Goal: Information Seeking & Learning: Learn about a topic

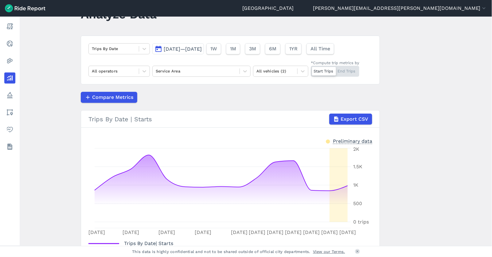
scroll to position [12, 0]
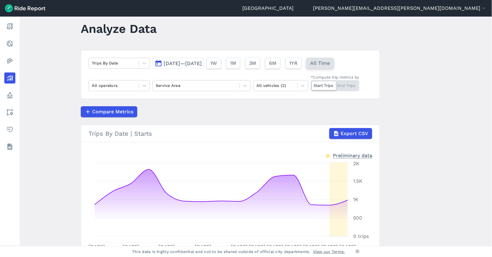
click at [330, 60] on span "All Time" at bounding box center [320, 63] width 20 height 7
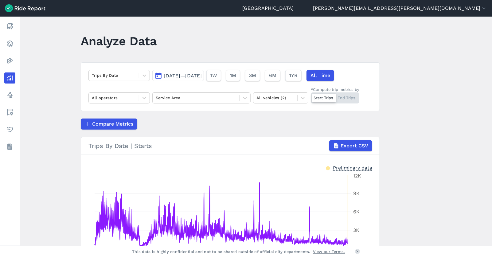
click at [338, 97] on div "Start Trips End Trips" at bounding box center [335, 97] width 49 height 11
click at [311, 96] on input "*Compute trip metrics by Start Trips End Trips" at bounding box center [311, 94] width 0 height 4
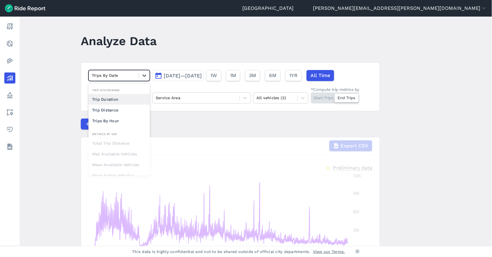
click at [143, 77] on icon at bounding box center [144, 75] width 6 height 6
click at [110, 111] on div "Trip Distance" at bounding box center [118, 110] width 61 height 11
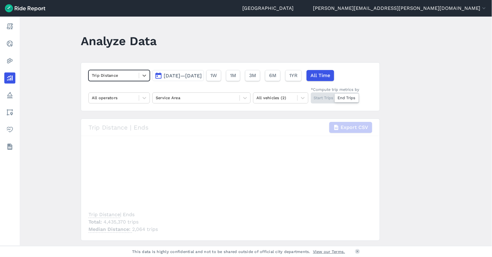
click at [327, 97] on div "Start Trips End Trips" at bounding box center [335, 97] width 49 height 11
click at [311, 96] on input "*Compute trip metrics by Start Trips End Trips" at bounding box center [311, 94] width 0 height 4
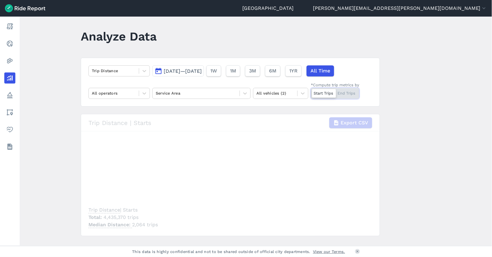
scroll to position [8, 0]
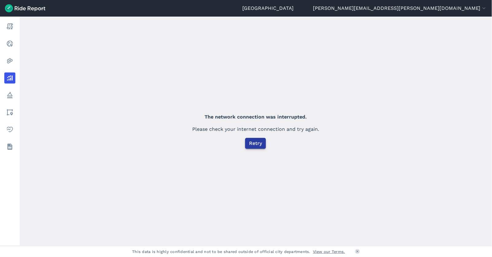
click at [255, 145] on span "Retry" at bounding box center [255, 143] width 13 height 7
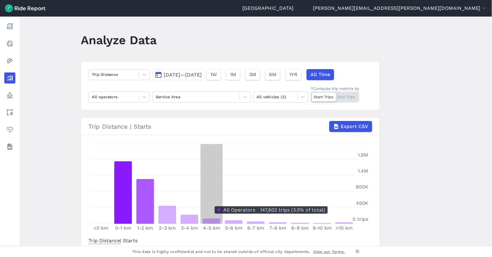
scroll to position [0, 0]
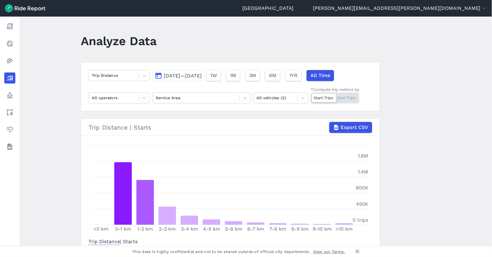
click at [202, 77] on span "[DATE]—[DATE]" at bounding box center [183, 76] width 38 height 6
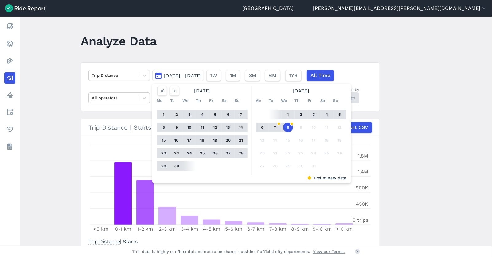
click at [163, 113] on button "1" at bounding box center [164, 115] width 10 height 10
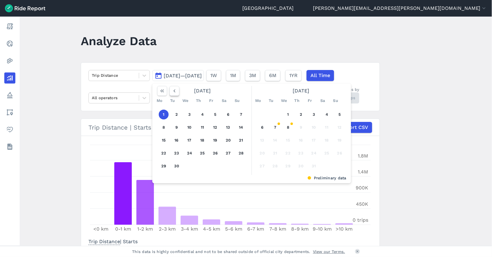
click at [173, 92] on icon "button" at bounding box center [174, 91] width 6 height 6
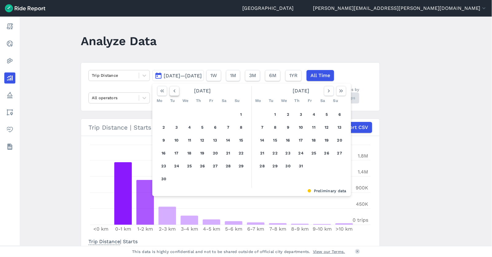
click at [173, 92] on icon "button" at bounding box center [174, 91] width 6 height 6
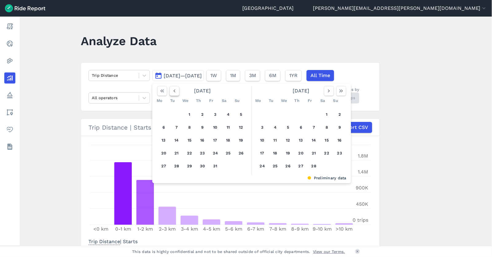
click at [173, 92] on icon "button" at bounding box center [174, 91] width 6 height 6
click at [160, 90] on use "button" at bounding box center [162, 90] width 4 height 3
click at [328, 90] on use "button" at bounding box center [329, 90] width 2 height 3
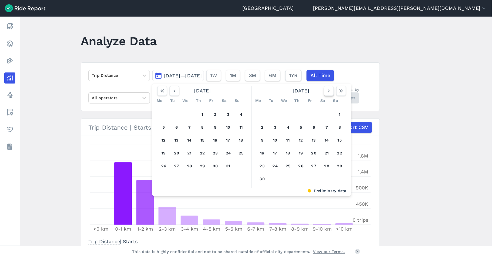
click at [328, 90] on use "button" at bounding box center [329, 90] width 2 height 3
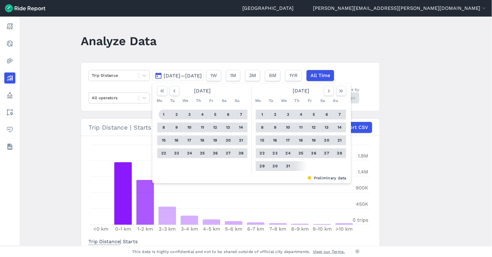
click at [160, 115] on button "1" at bounding box center [164, 115] width 10 height 10
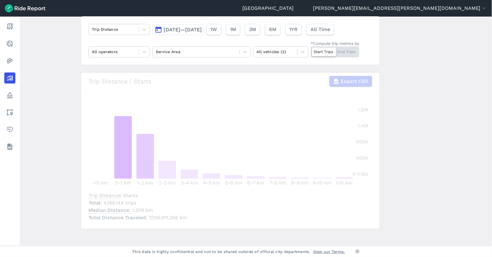
scroll to position [51, 0]
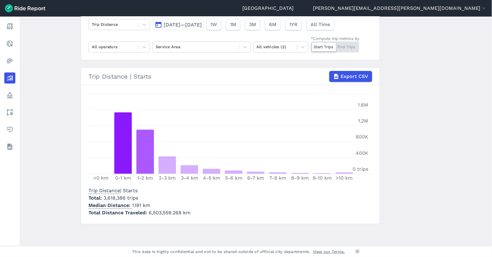
click at [201, 26] on span "[DATE]—[DATE]" at bounding box center [183, 25] width 38 height 6
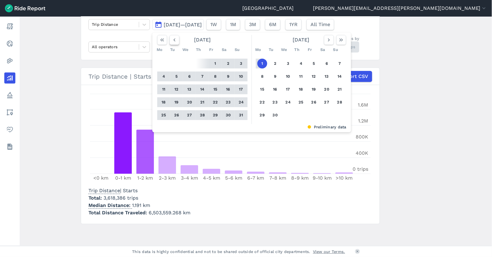
click at [173, 42] on icon "button" at bounding box center [174, 40] width 6 height 6
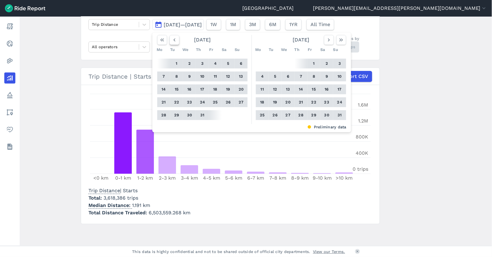
click at [172, 43] on button "button" at bounding box center [174, 40] width 10 height 10
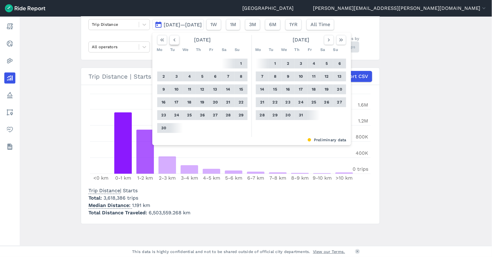
click at [172, 43] on button "button" at bounding box center [174, 40] width 10 height 10
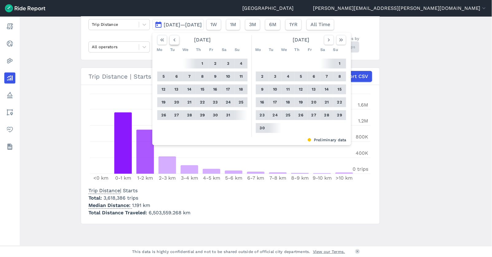
click at [172, 43] on button "button" at bounding box center [174, 40] width 10 height 10
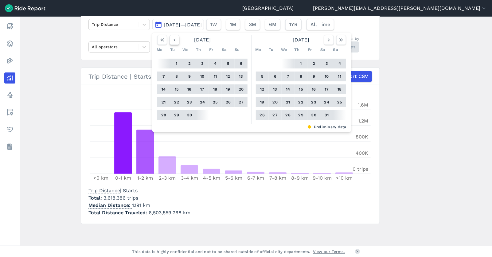
click at [172, 43] on button "button" at bounding box center [174, 40] width 10 height 10
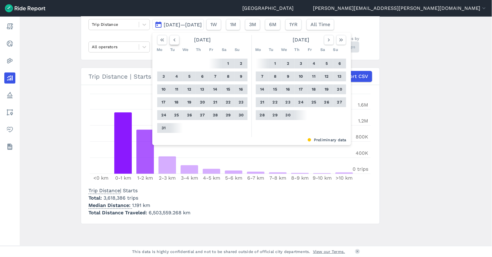
click at [172, 43] on button "button" at bounding box center [174, 40] width 10 height 10
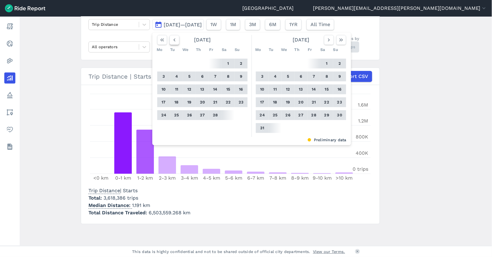
click at [172, 43] on button "button" at bounding box center [174, 40] width 10 height 10
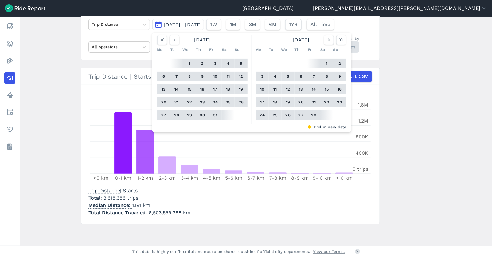
click at [188, 64] on button "1" at bounding box center [190, 64] width 10 height 10
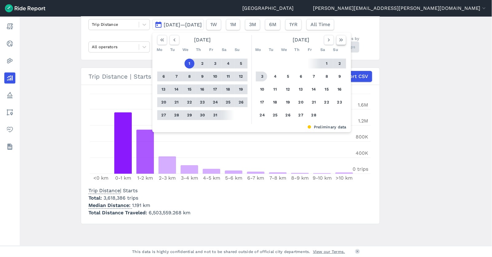
click at [341, 38] on icon "button" at bounding box center [341, 40] width 6 height 6
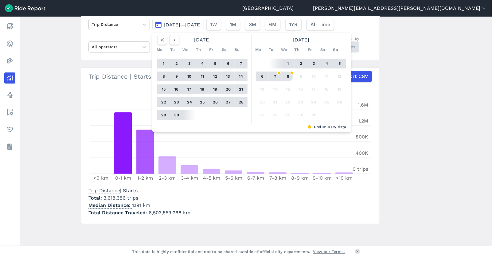
click at [286, 78] on button "8" at bounding box center [288, 77] width 10 height 10
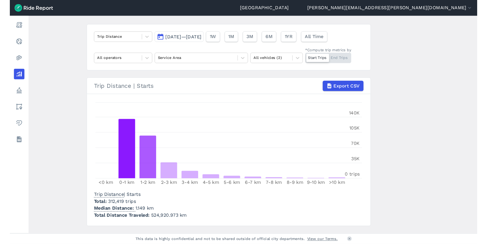
scroll to position [34, 0]
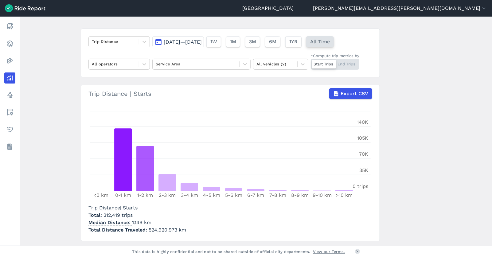
click at [330, 39] on span "All Time" at bounding box center [320, 41] width 20 height 7
click at [425, 77] on main "Analyze Data Trip Distance [DATE]—[DATE] 1W 1M 3M 6M 1YR All Time All operators…" at bounding box center [256, 131] width 472 height 229
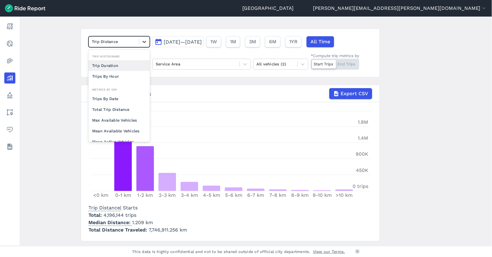
click at [144, 43] on icon at bounding box center [144, 42] width 6 height 6
click at [110, 64] on div "Trip Duration" at bounding box center [118, 65] width 61 height 11
